Goal: Navigation & Orientation: Understand site structure

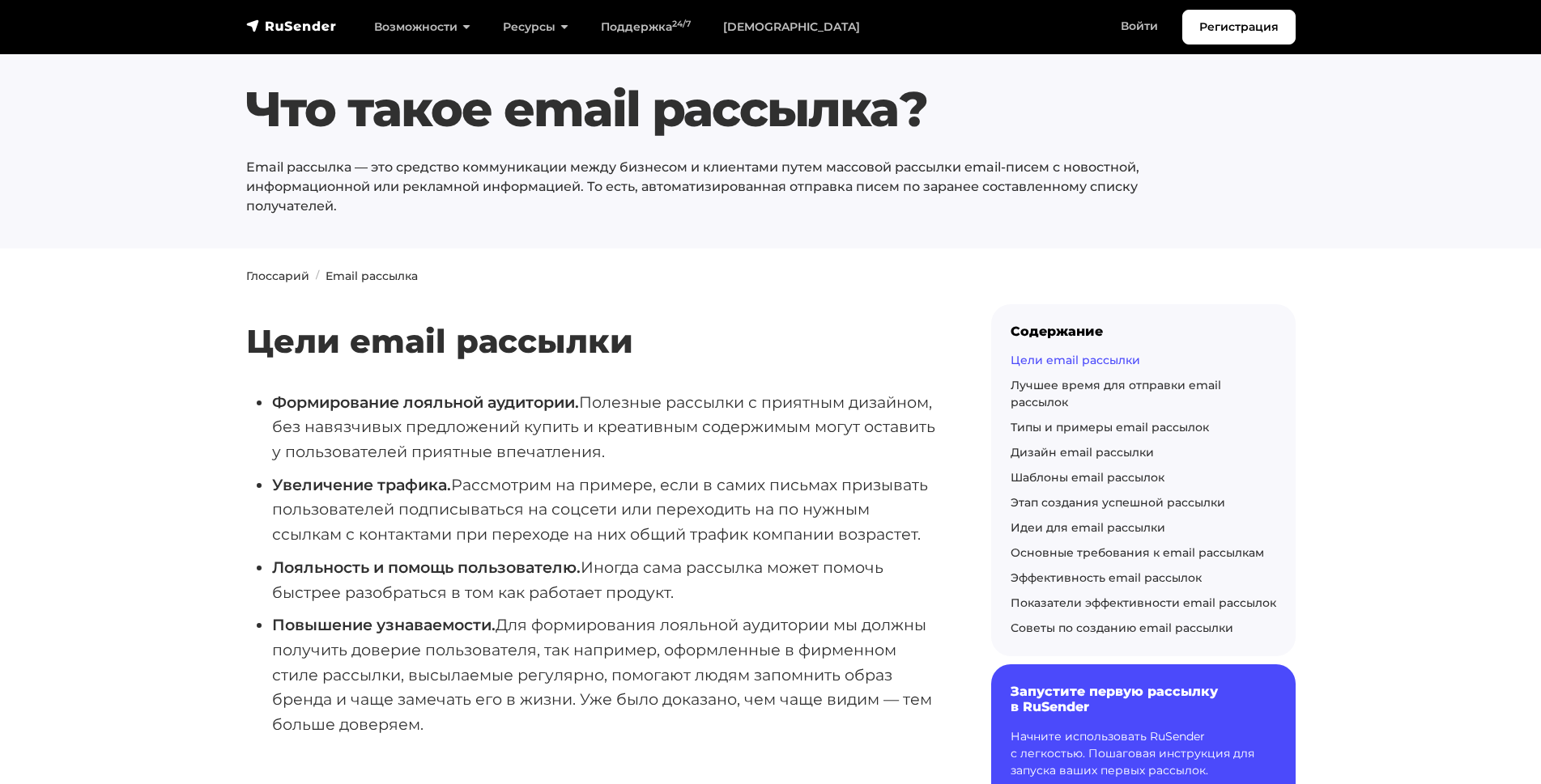
click at [1043, 355] on link "Цели email рассылки" at bounding box center [1076, 360] width 130 height 14
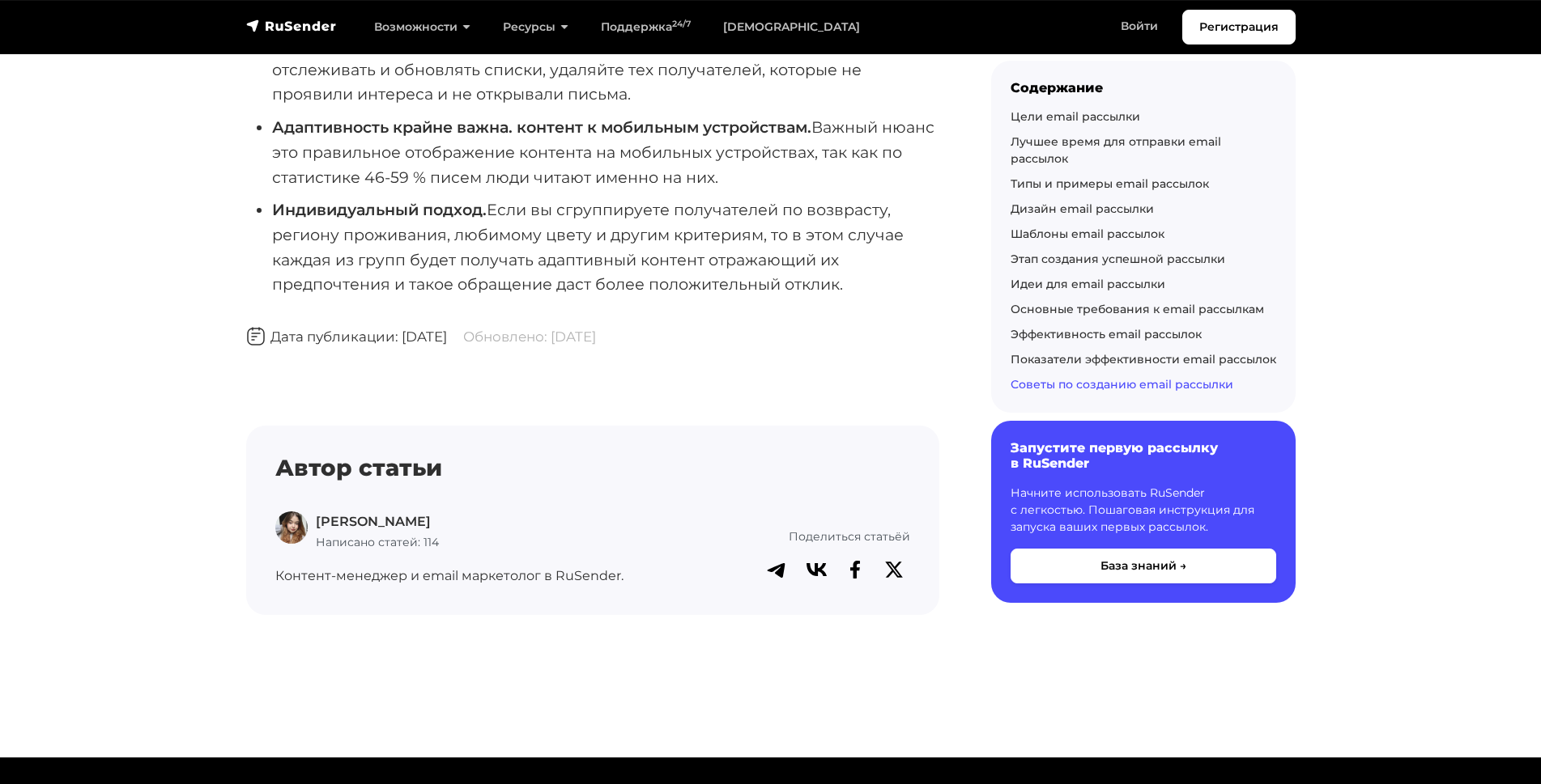
scroll to position [9576, 0]
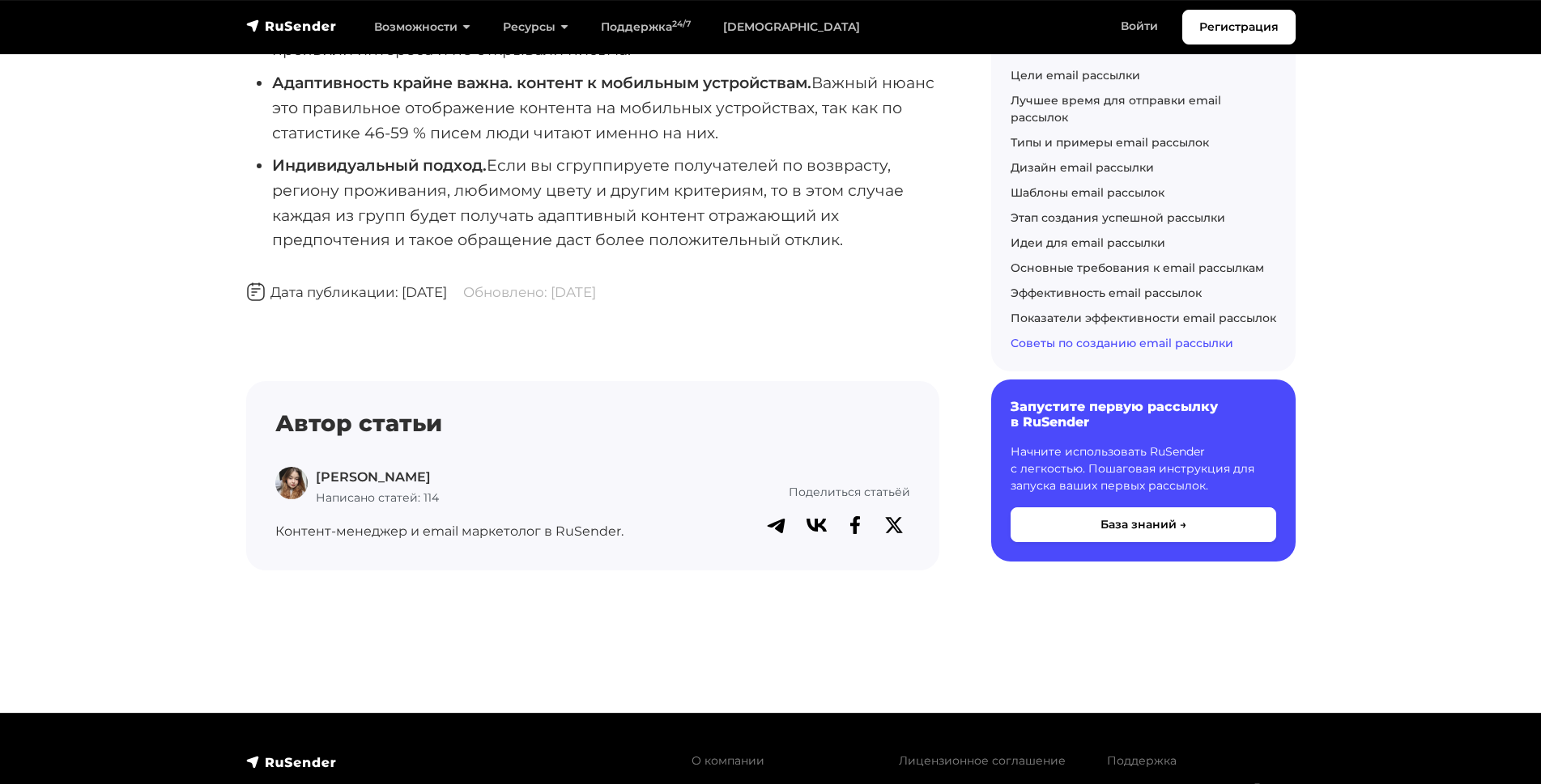
click at [929, 784] on link "Антиспам политика" at bounding box center [958, 791] width 118 height 14
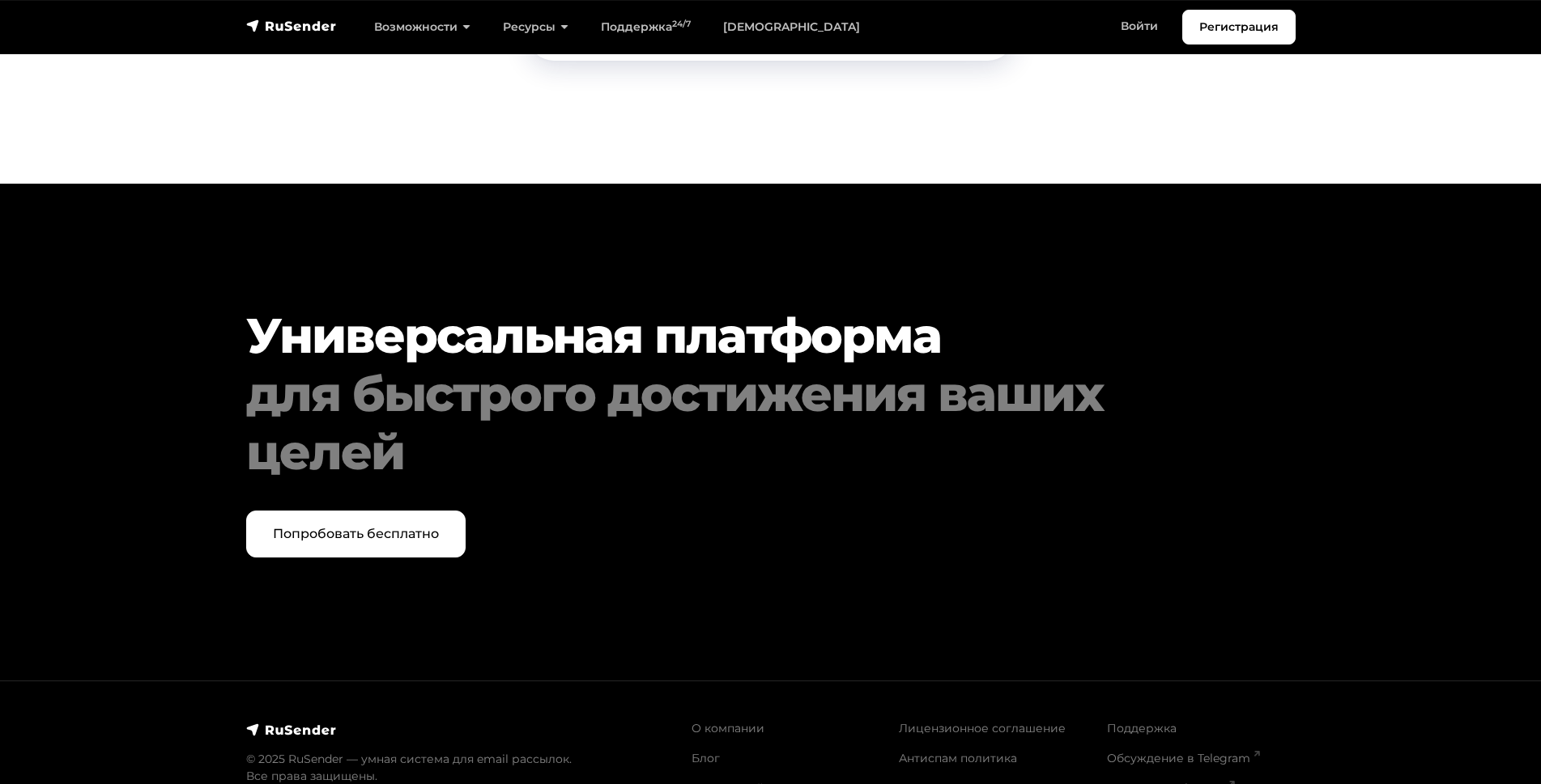
scroll to position [3296, 0]
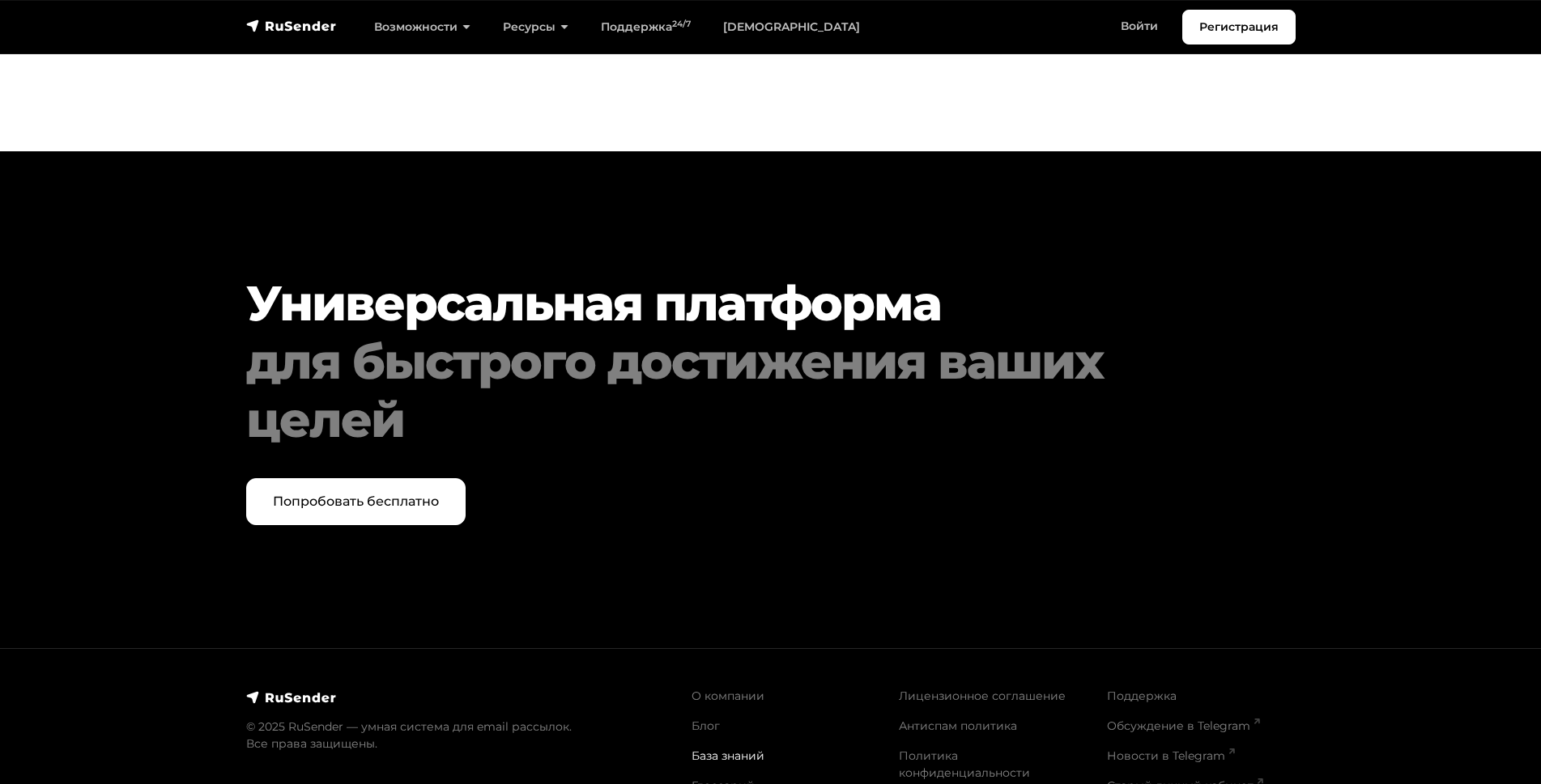
click at [704, 754] on link "База знаний" at bounding box center [728, 756] width 73 height 14
